Goal: Information Seeking & Learning: Learn about a topic

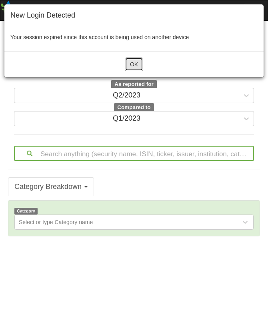
click at [139, 62] on button "OK" at bounding box center [134, 65] width 18 height 14
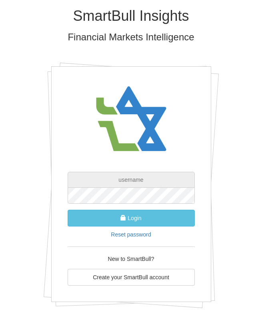
type input "[EMAIL_ADDRESS][PERSON_NAME][DOMAIN_NAME]"
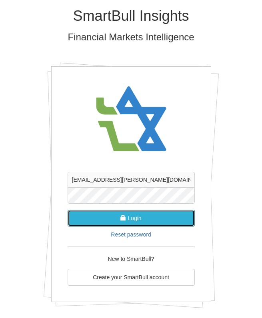
click at [142, 224] on button "Login" at bounding box center [131, 218] width 127 height 17
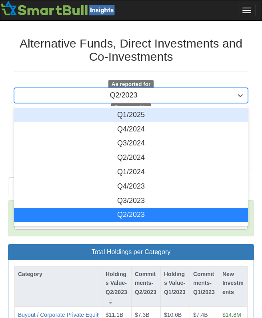
click at [211, 98] on div "Q2/2023" at bounding box center [123, 95] width 218 height 13
click at [201, 116] on div "Q1/2025" at bounding box center [131, 115] width 234 height 14
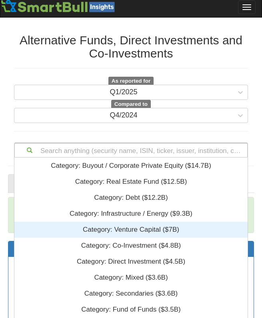
scroll to position [81, 0]
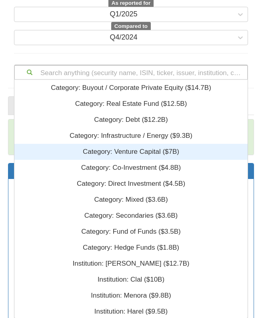
click at [184, 80] on div "Search anything (security name, ISIN, ticker, issuer, institution, category)...…" at bounding box center [131, 72] width 234 height 15
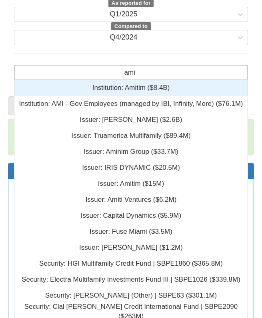
type input "[PERSON_NAME]"
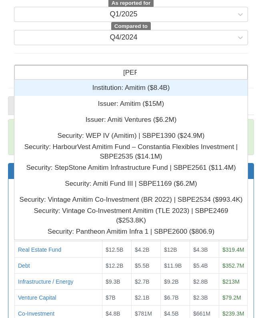
scroll to position [154, 227]
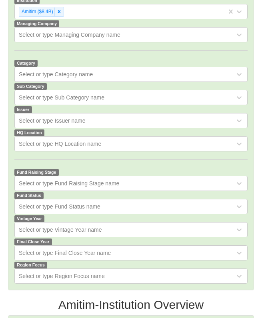
scroll to position [210, 0]
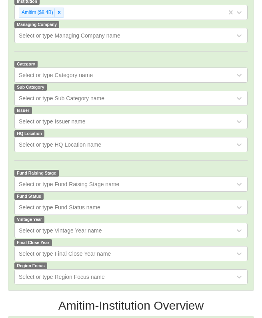
click at [200, 150] on div "Select or type HQ Location name" at bounding box center [125, 144] width 220 height 13
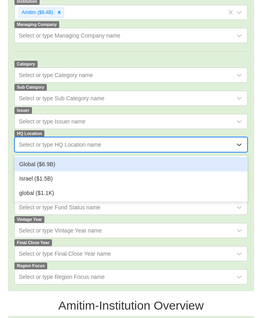
click at [200, 150] on div "Select or type HQ Location name" at bounding box center [125, 144] width 220 height 13
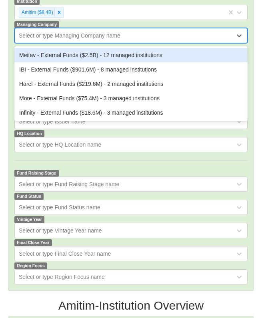
click at [149, 42] on div "Select or type Managing Company name" at bounding box center [125, 35] width 220 height 13
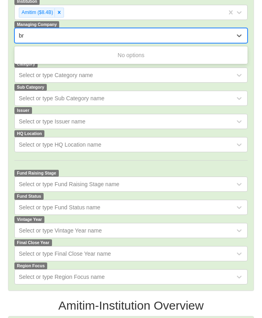
type input "b"
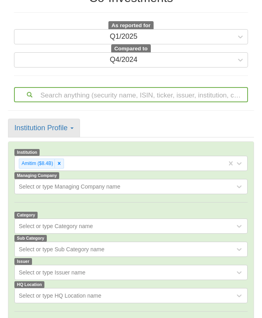
scroll to position [64, 0]
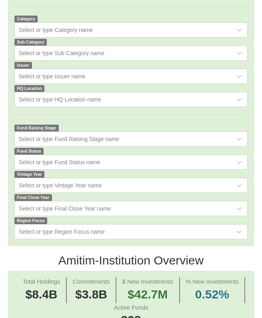
scroll to position [0, 0]
